Goal: Task Accomplishment & Management: Use online tool/utility

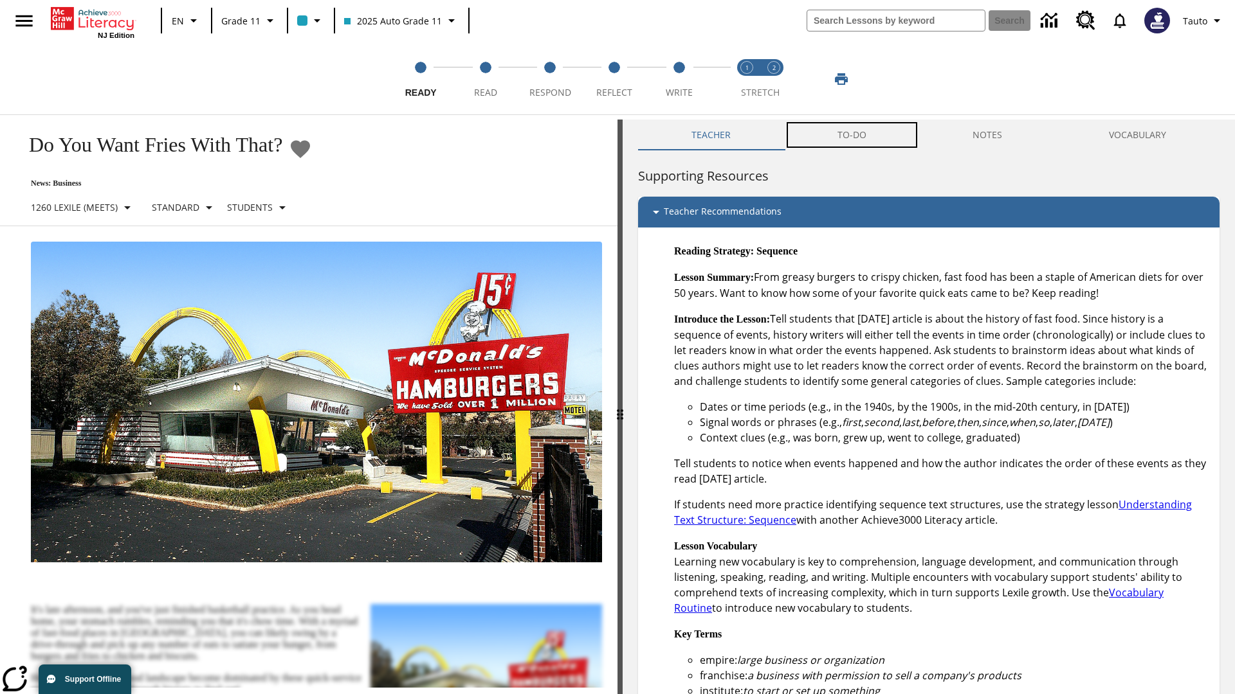
click at [852, 135] on button "TO-DO" at bounding box center [852, 135] width 136 height 31
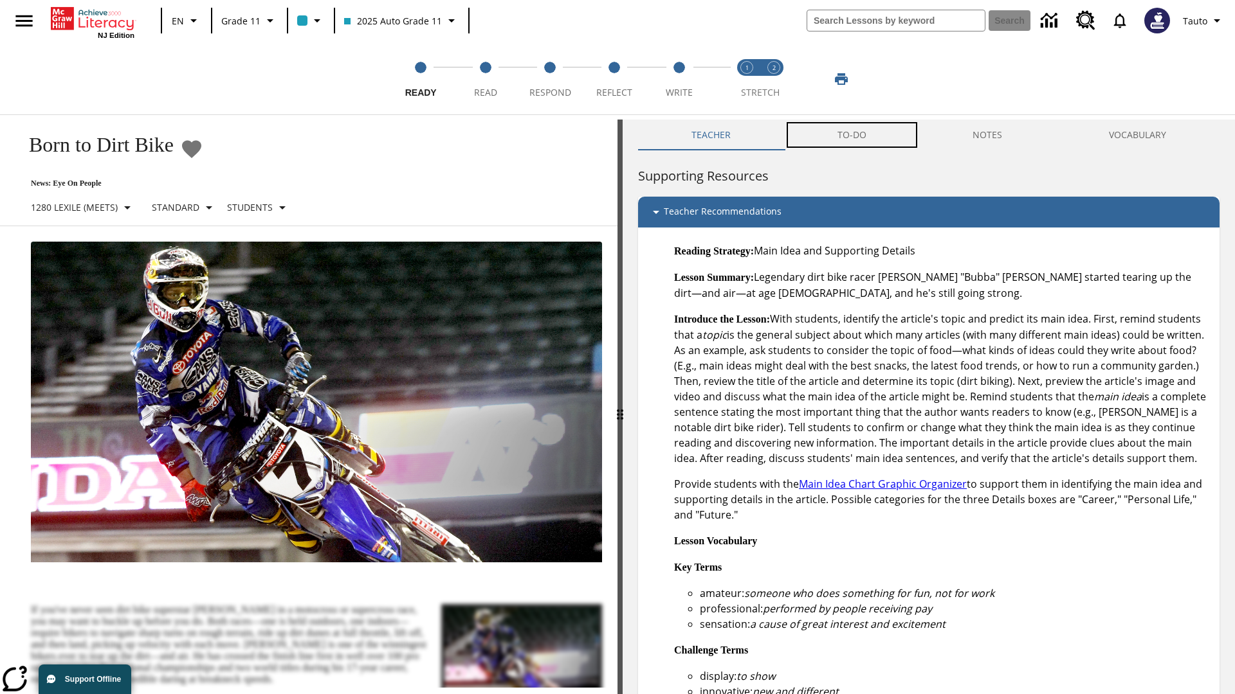
click at [852, 135] on button "TO-DO" at bounding box center [852, 135] width 136 height 31
